Goal: Task Accomplishment & Management: Complete application form

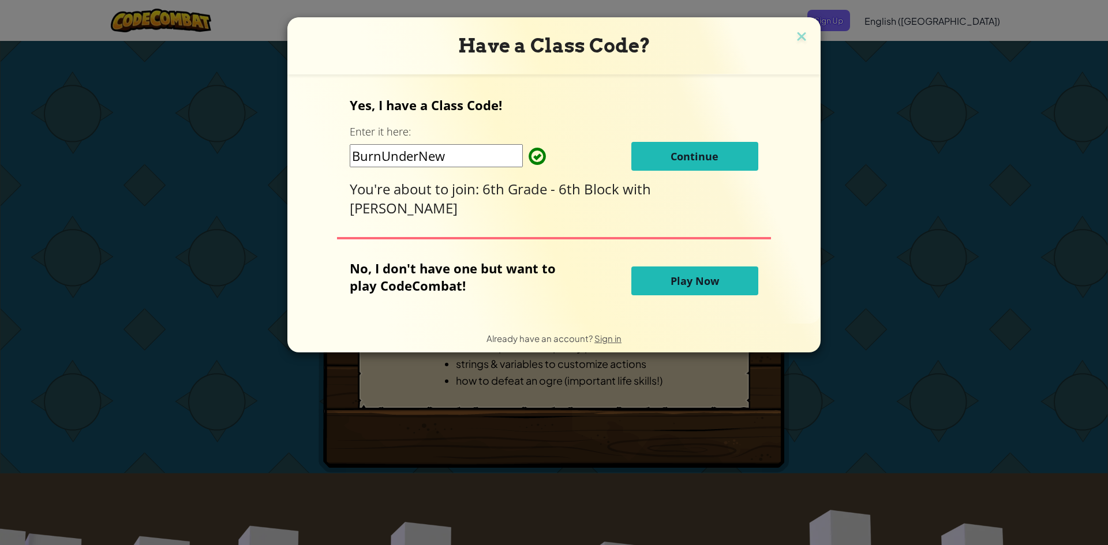
click at [707, 163] on button "Continue" at bounding box center [694, 156] width 127 height 29
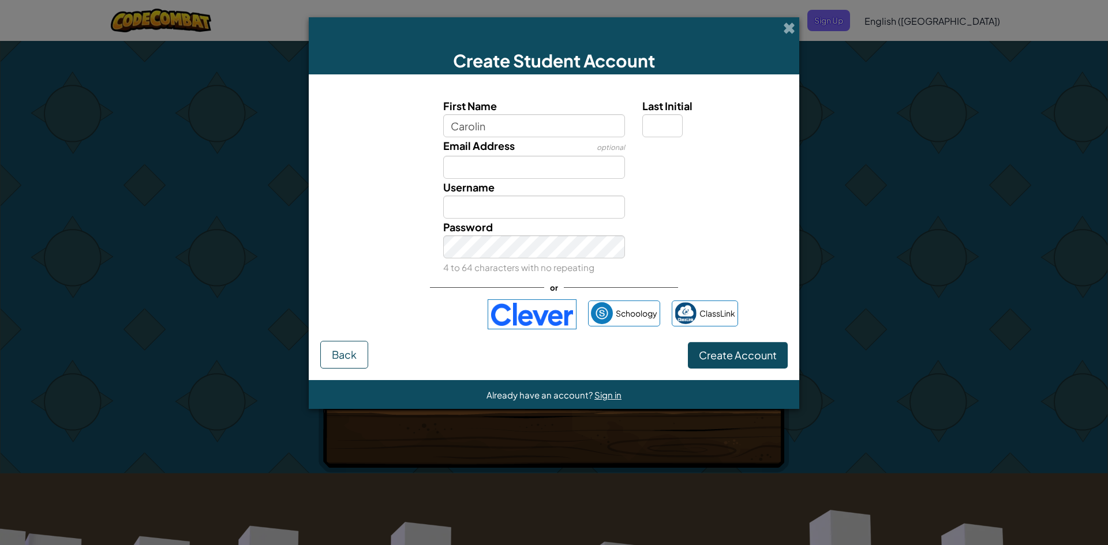
type input "[PERSON_NAME]"
click at [660, 128] on input "Last Initial" at bounding box center [662, 125] width 40 height 23
type input "P"
type input "CarolineP"
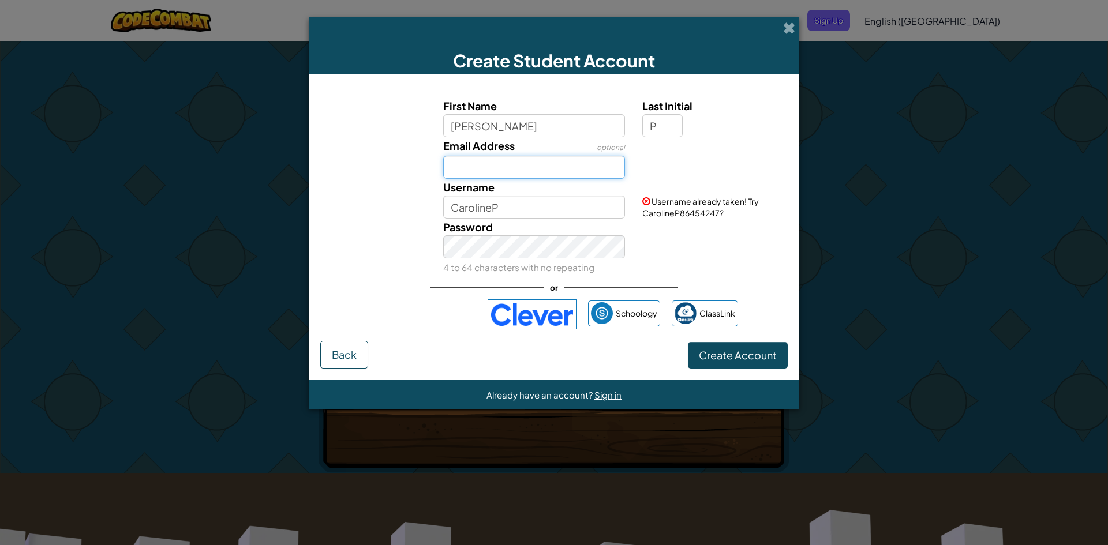
click at [477, 168] on input "Email Address" at bounding box center [534, 167] width 182 height 23
type input "[EMAIL_ADDRESS][DOMAIN_NAME]"
click at [505, 211] on input "CarolineP" at bounding box center [534, 207] width 182 height 23
